Goal: Transaction & Acquisition: Download file/media

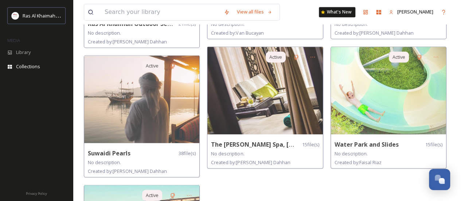
scroll to position [666, 0]
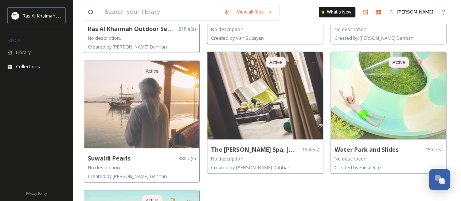
click at [303, 123] on img at bounding box center [264, 95] width 115 height 87
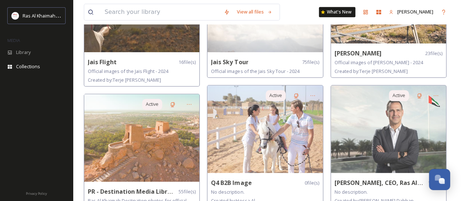
scroll to position [444, 0]
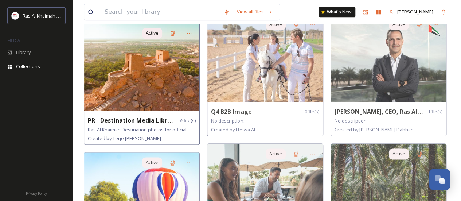
click at [148, 77] on img at bounding box center [141, 66] width 115 height 87
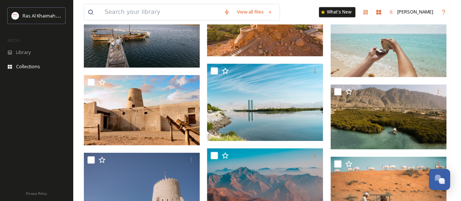
scroll to position [637, 0]
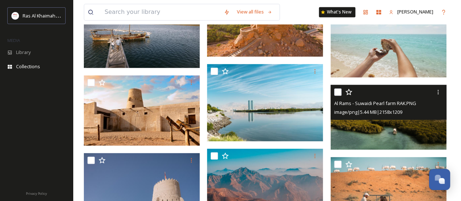
click at [382, 131] on img at bounding box center [389, 117] width 116 height 65
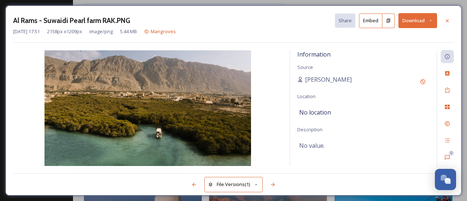
click at [423, 21] on button "Download" at bounding box center [417, 20] width 39 height 15
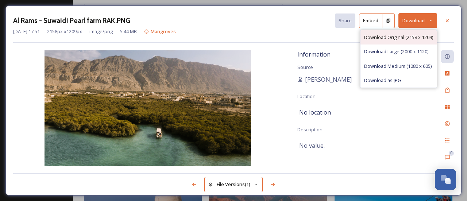
click at [403, 39] on span "Download Original (2158 x 1209)" at bounding box center [398, 37] width 69 height 7
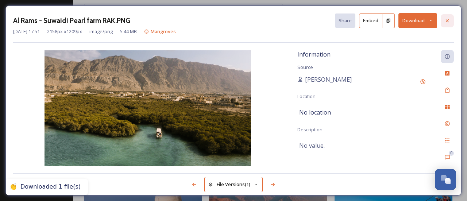
click at [447, 20] on icon at bounding box center [447, 20] width 3 height 3
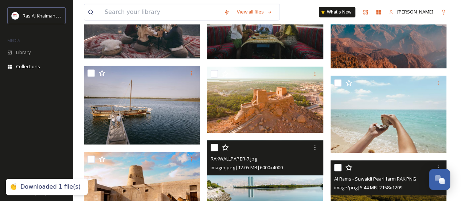
scroll to position [567, 0]
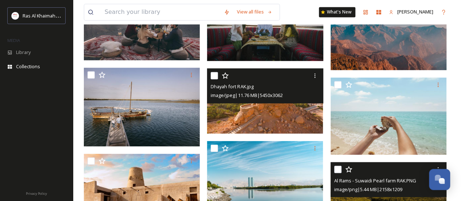
click at [253, 115] on img at bounding box center [265, 100] width 116 height 65
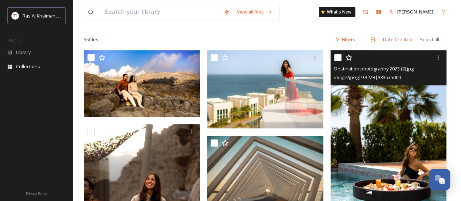
scroll to position [69, 0]
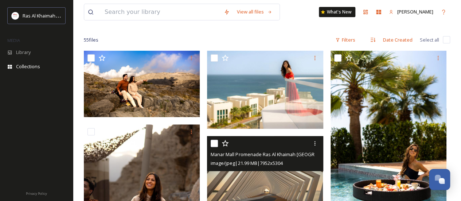
click at [264, 178] on img at bounding box center [265, 174] width 116 height 77
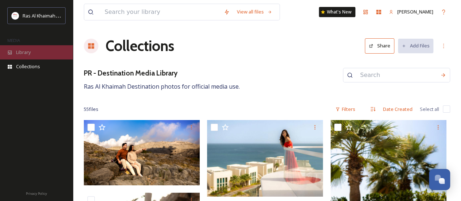
click at [34, 53] on div "Library" at bounding box center [36, 52] width 73 height 14
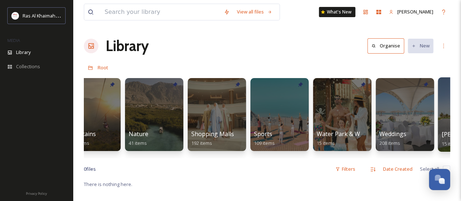
scroll to position [0, 513]
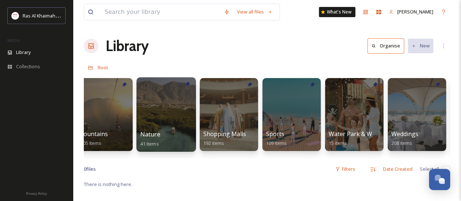
click at [167, 116] on div at bounding box center [165, 114] width 59 height 74
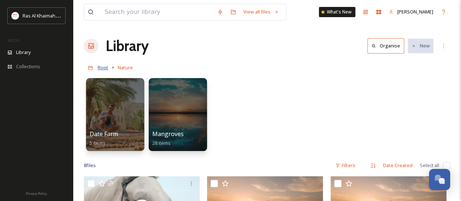
click at [105, 68] on span "Root" at bounding box center [103, 67] width 11 height 7
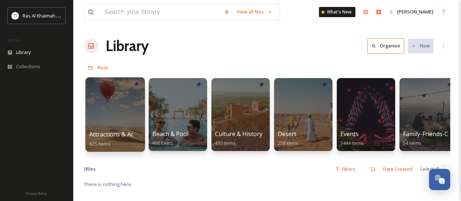
click at [114, 102] on div at bounding box center [114, 114] width 59 height 74
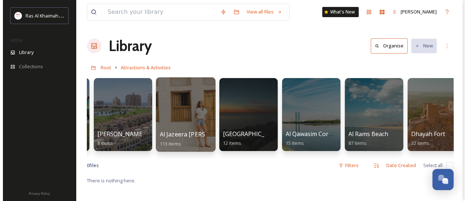
scroll to position [0, 71]
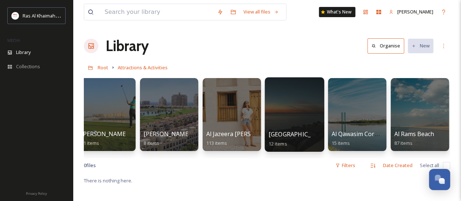
click at [308, 96] on div at bounding box center [294, 114] width 59 height 74
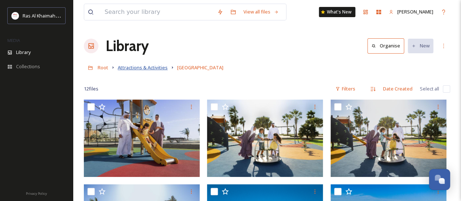
click at [147, 67] on span "Attractions & Activities" at bounding box center [143, 67] width 50 height 7
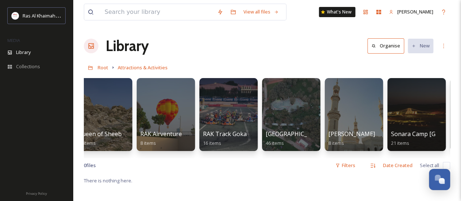
scroll to position [0, 1013]
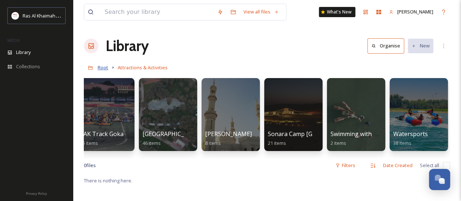
click at [99, 67] on span "Root" at bounding box center [103, 67] width 11 height 7
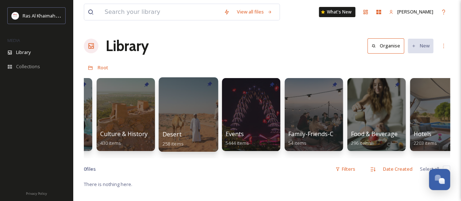
scroll to position [0, 116]
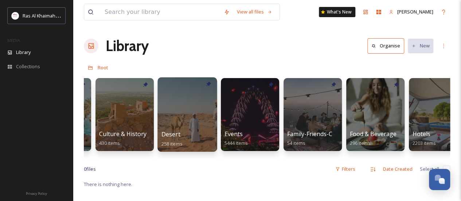
click at [186, 105] on div at bounding box center [186, 114] width 59 height 74
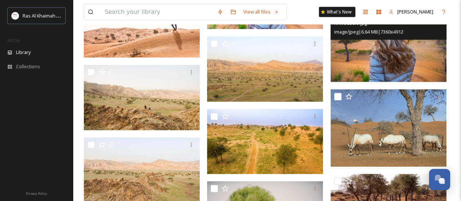
scroll to position [1305, 0]
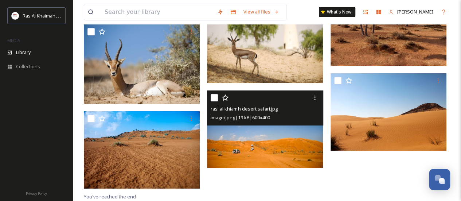
click at [235, 138] on img at bounding box center [265, 128] width 116 height 77
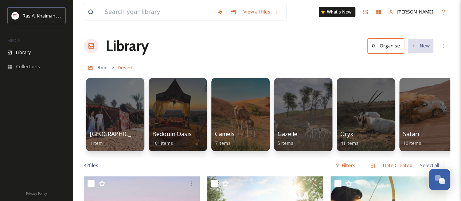
click at [98, 69] on span "Root" at bounding box center [103, 67] width 11 height 7
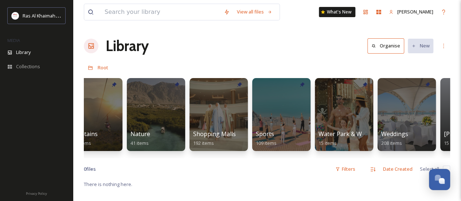
scroll to position [0, 526]
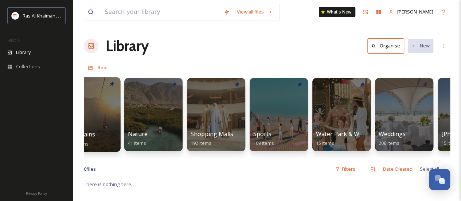
click at [111, 105] on div at bounding box center [90, 114] width 59 height 74
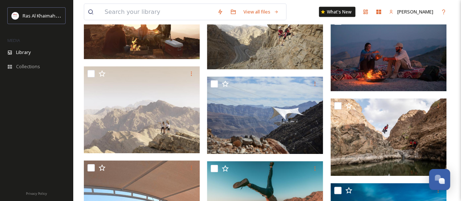
scroll to position [2175, 0]
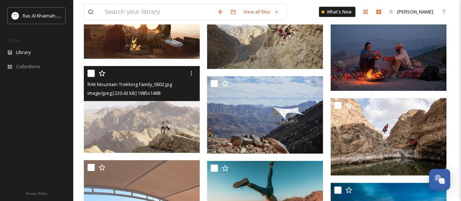
click at [134, 125] on img at bounding box center [142, 109] width 116 height 87
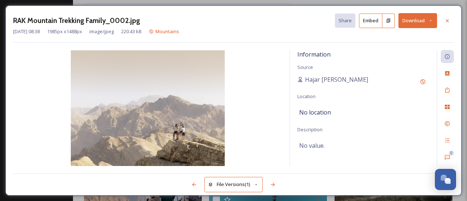
click at [428, 16] on button "Download" at bounding box center [417, 20] width 39 height 15
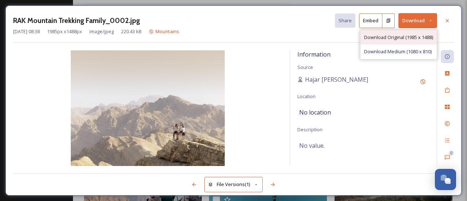
click at [403, 35] on span "Download Original (1985 x 1488)" at bounding box center [398, 37] width 69 height 7
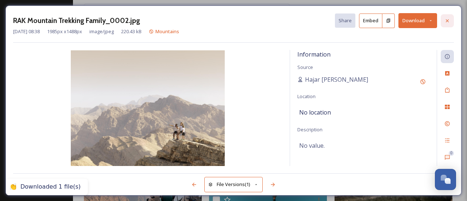
click at [446, 22] on icon at bounding box center [447, 21] width 6 height 6
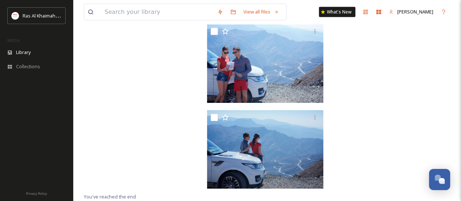
scroll to position [8037, 0]
